Goal: Find specific page/section: Find specific page/section

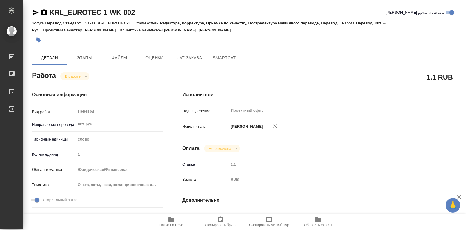
type textarea "x"
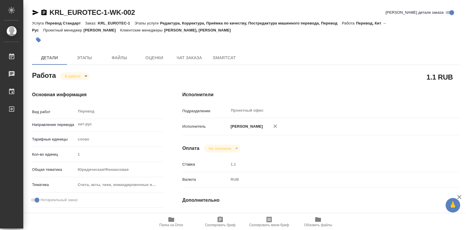
type textarea "x"
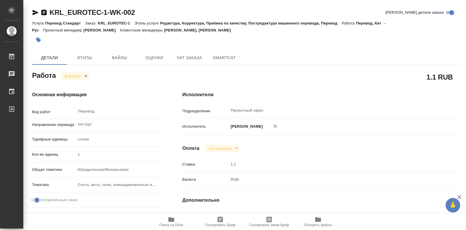
type textarea "x"
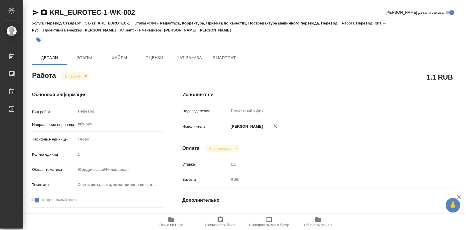
type textarea "x"
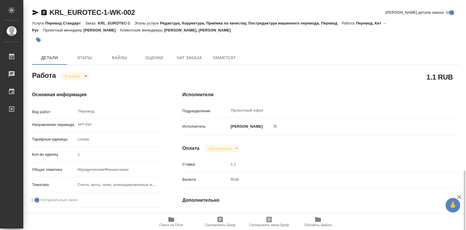
scroll to position [117, 0]
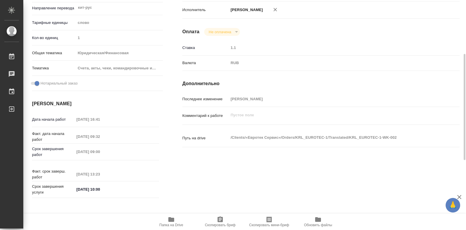
click at [172, 219] on icon "button" at bounding box center [171, 219] width 6 height 5
